Goal: Transaction & Acquisition: Purchase product/service

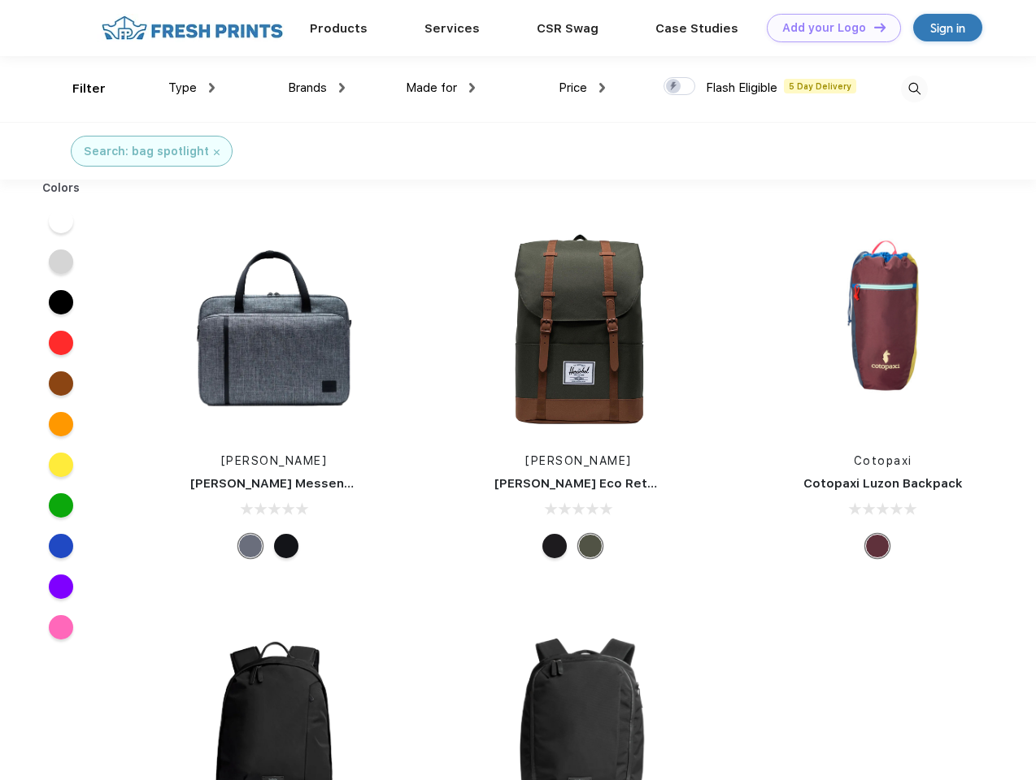
click at [828, 28] on link "Add your Logo Design Tool" at bounding box center [834, 28] width 134 height 28
click at [0, 0] on div "Design Tool" at bounding box center [0, 0] width 0 height 0
click at [872, 27] on link "Add your Logo Design Tool" at bounding box center [834, 28] width 134 height 28
click at [78, 89] on div "Filter" at bounding box center [88, 89] width 33 height 19
click at [192, 88] on span "Type" at bounding box center [182, 87] width 28 height 15
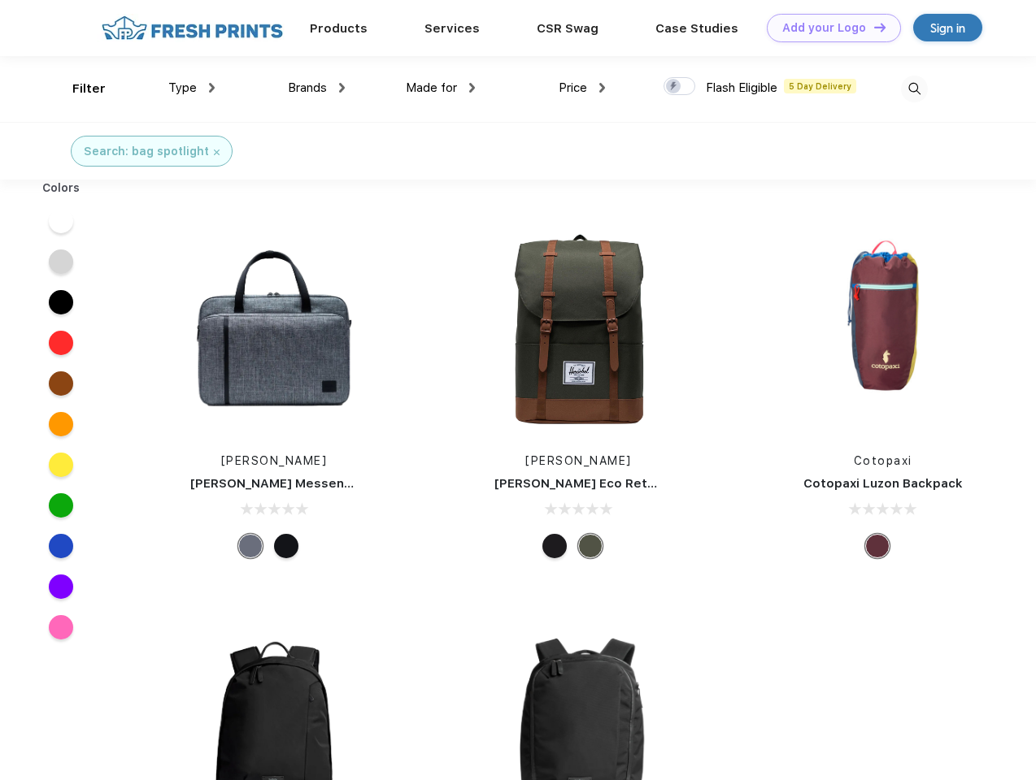
click at [316, 88] on span "Brands" at bounding box center [307, 87] width 39 height 15
click at [441, 88] on span "Made for" at bounding box center [431, 87] width 51 height 15
click at [582, 88] on span "Price" at bounding box center [572, 87] width 28 height 15
click at [680, 87] on div at bounding box center [679, 86] width 32 height 18
click at [674, 87] on input "checkbox" at bounding box center [668, 81] width 11 height 11
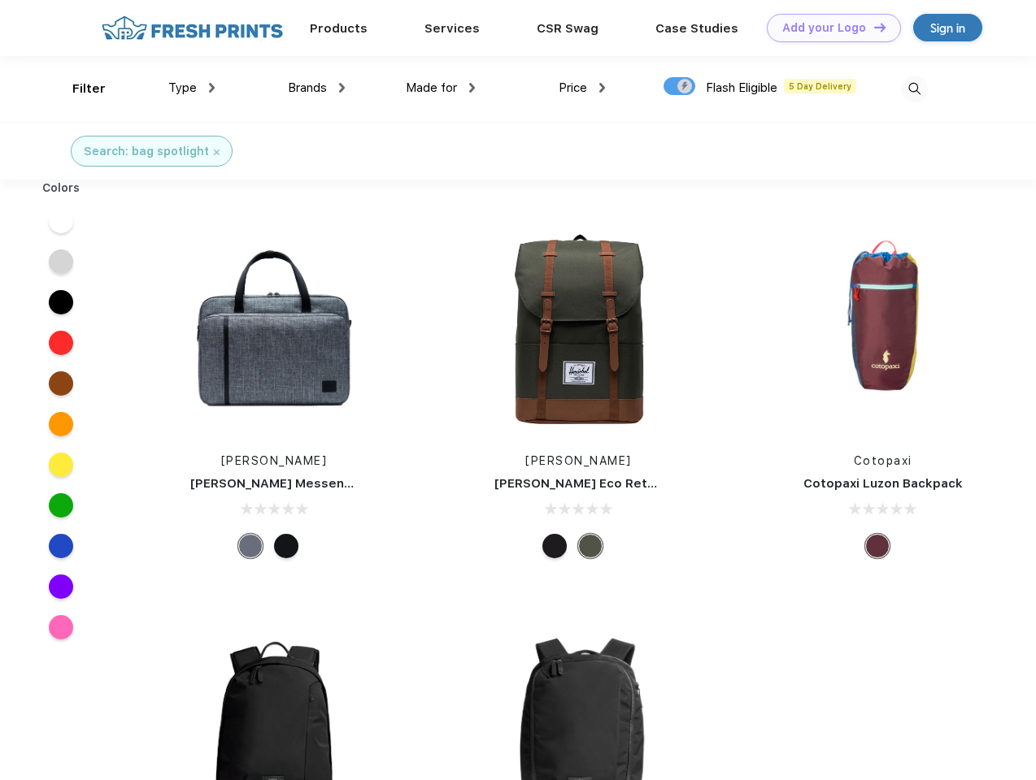
click at [914, 89] on img at bounding box center [914, 89] width 27 height 27
